Goal: Navigation & Orientation: Find specific page/section

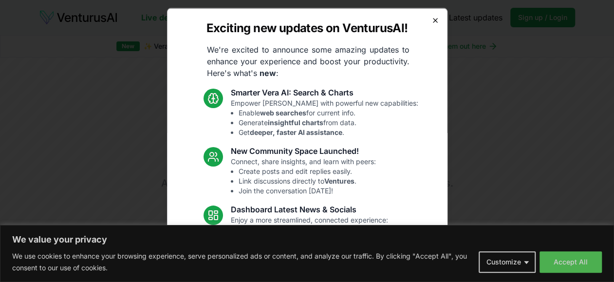
click at [431, 19] on icon "button" at bounding box center [435, 20] width 8 height 8
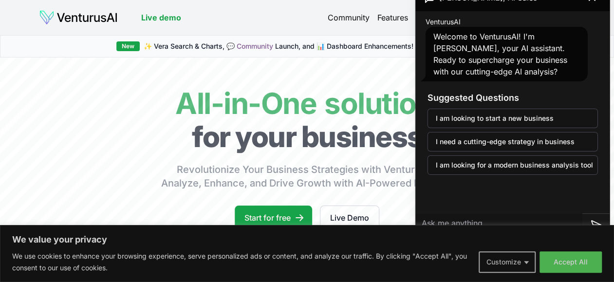
click at [527, 262] on button "Customize" at bounding box center [507, 261] width 57 height 21
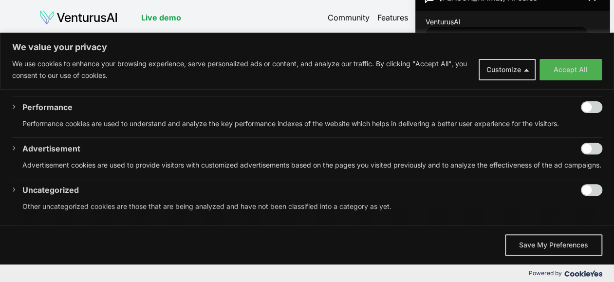
scroll to position [203, 0]
click at [569, 249] on button "Save My Preferences" at bounding box center [553, 244] width 97 height 21
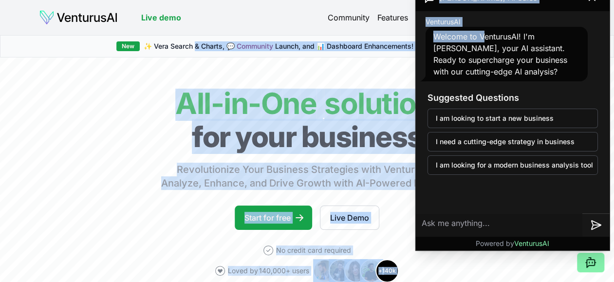
drag, startPoint x: 485, startPoint y: 19, endPoint x: 193, endPoint y: 36, distance: 292.7
click at [193, 36] on body "We value your privacy We use cookies to enhance your browsing experience, serve…" at bounding box center [307, 141] width 614 height 282
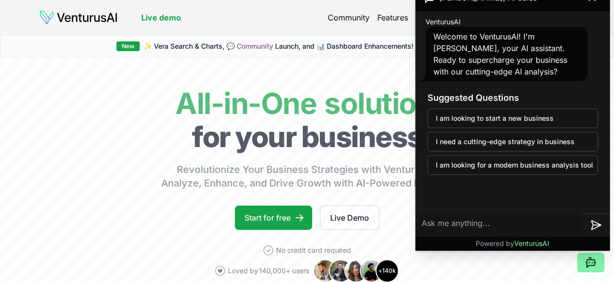
click at [300, 17] on header "Live demo Community Features Pricing Latest updates Sign up / Login Login" at bounding box center [307, 17] width 536 height 19
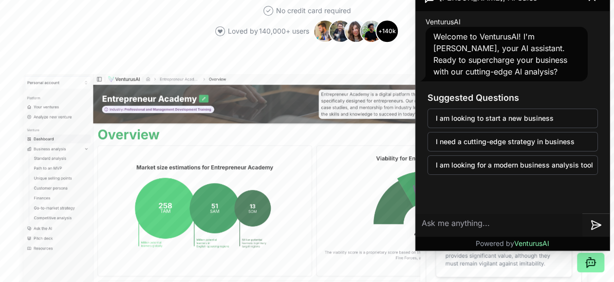
scroll to position [0, 0]
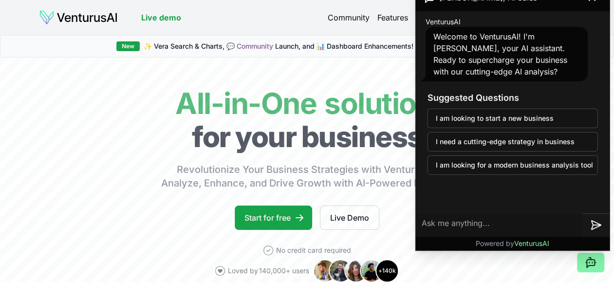
click at [258, 17] on header "Live demo Community Features Pricing Latest updates Sign up / Login Login" at bounding box center [307, 17] width 536 height 19
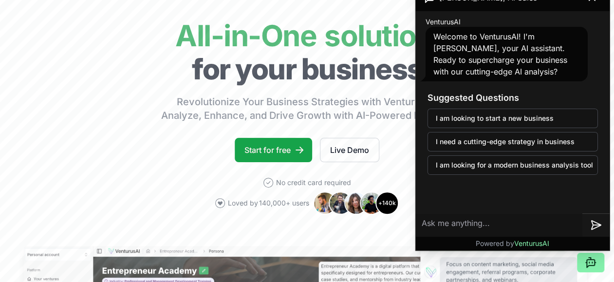
scroll to position [29, 0]
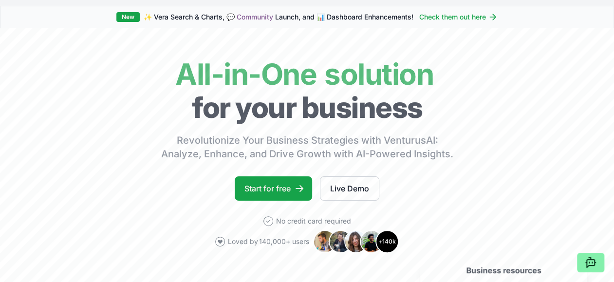
scroll to position [0, 0]
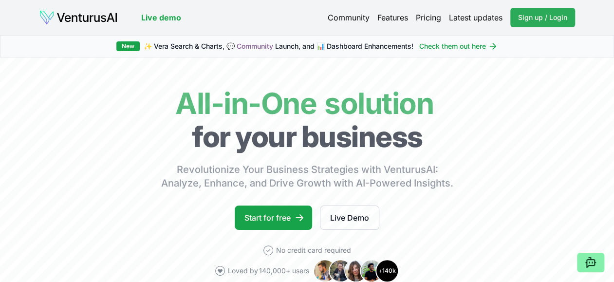
click at [528, 17] on span "Sign up / Login" at bounding box center [542, 18] width 49 height 10
